Goal: Use online tool/utility: Utilize a website feature to perform a specific function

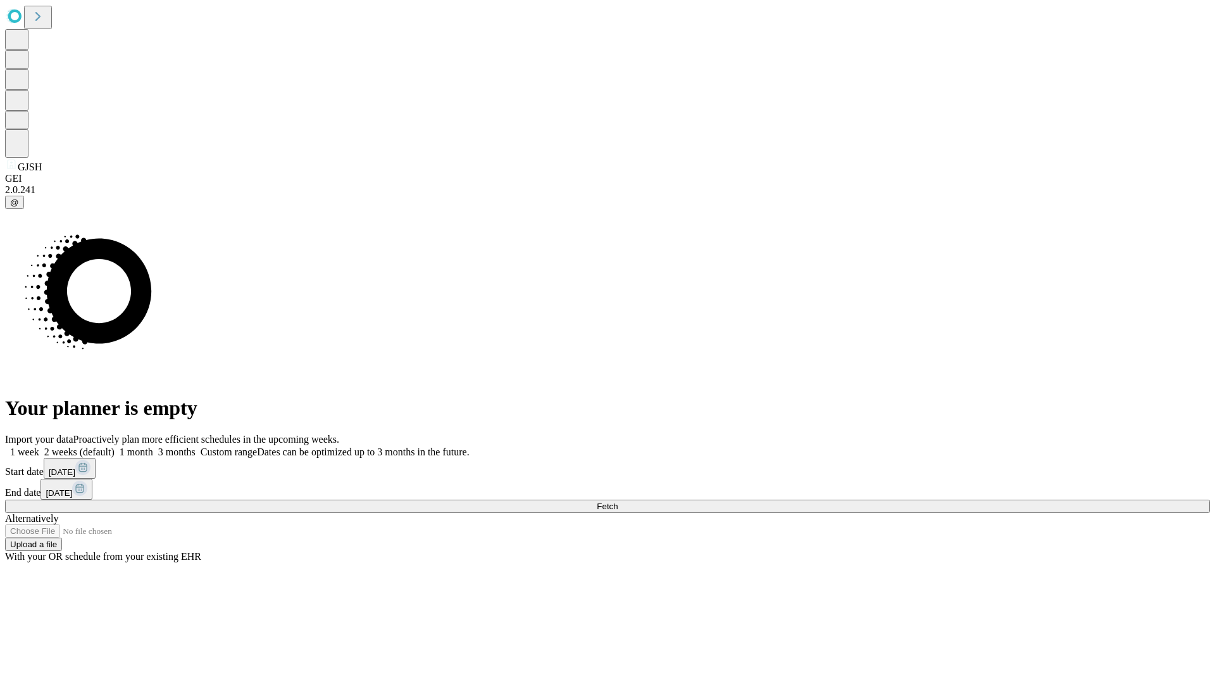
click at [618, 501] on span "Fetch" at bounding box center [607, 505] width 21 height 9
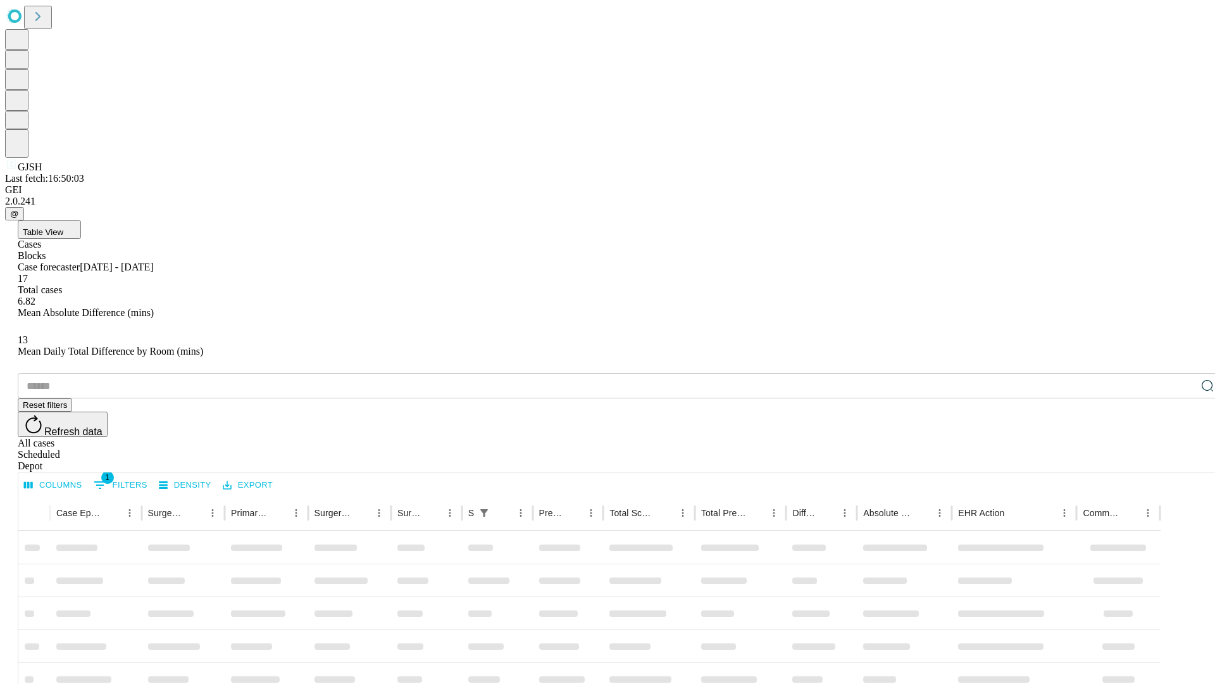
click at [63, 227] on span "Table View" at bounding box center [43, 231] width 41 height 9
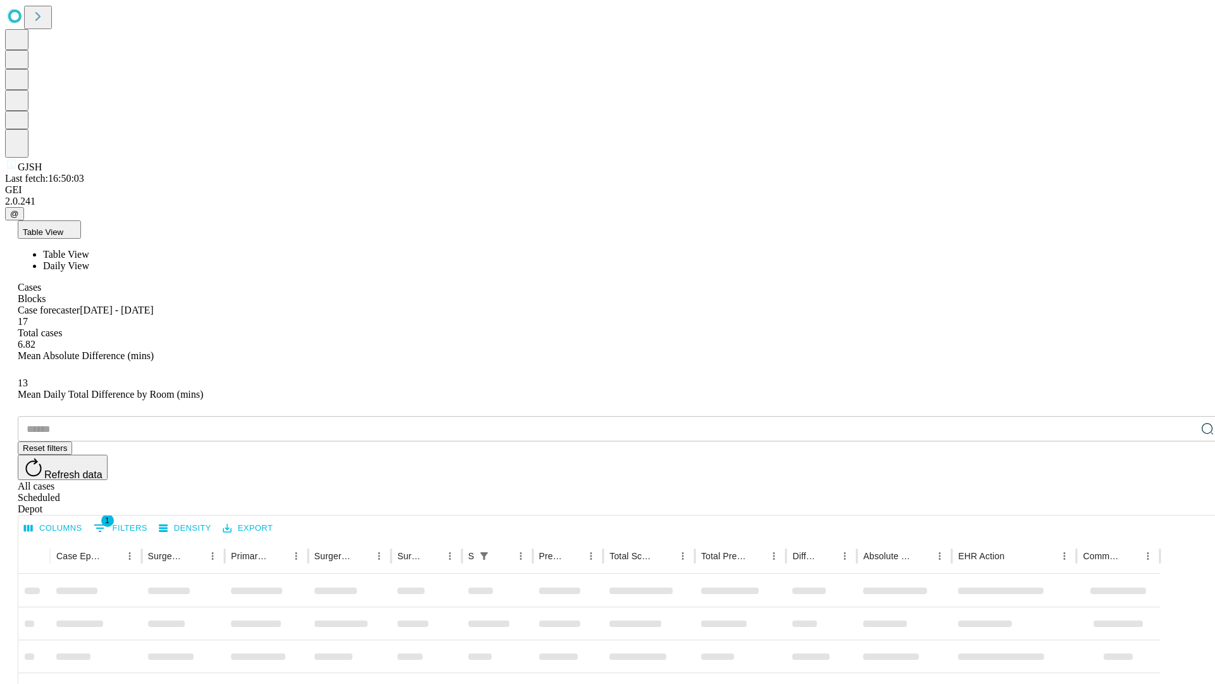
click at [89, 260] on span "Daily View" at bounding box center [66, 265] width 46 height 11
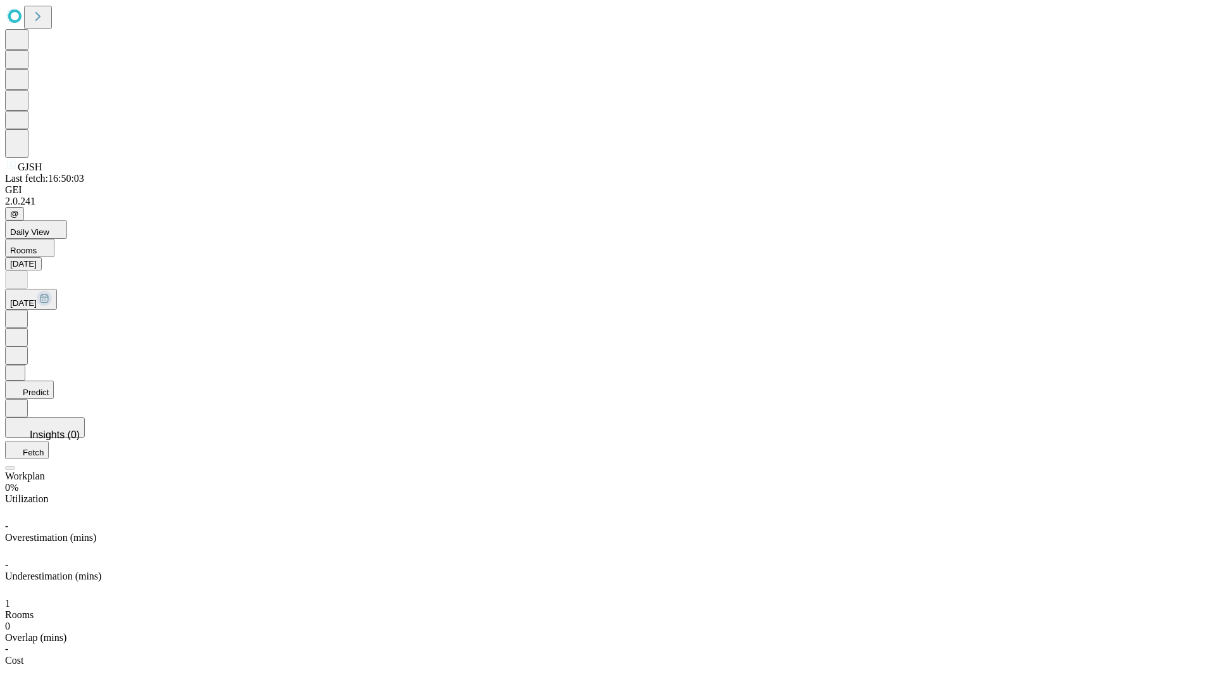
click at [54, 380] on button "Predict" at bounding box center [29, 389] width 49 height 18
